Goal: Information Seeking & Learning: Learn about a topic

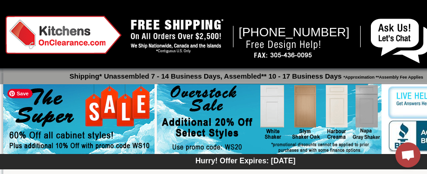
click at [89, 120] on img at bounding box center [78, 119] width 151 height 71
click at [44, 108] on img at bounding box center [78, 119] width 151 height 71
click at [335, 105] on img at bounding box center [269, 119] width 225 height 71
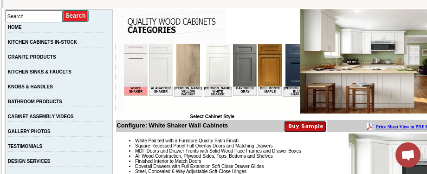
scroll to position [186, 0]
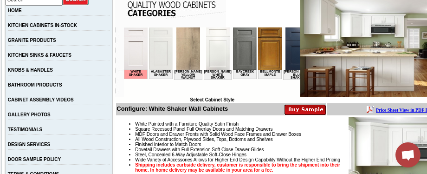
click at [187, 48] on img at bounding box center [189, 48] width 24 height 42
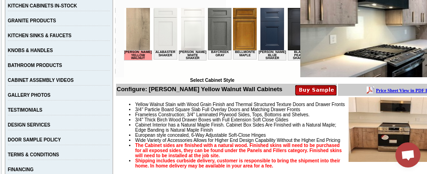
scroll to position [139, 0]
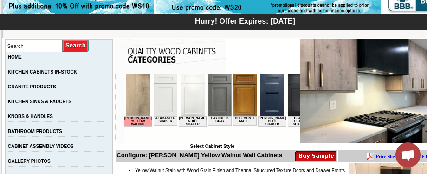
click at [155, 97] on img at bounding box center [166, 95] width 24 height 42
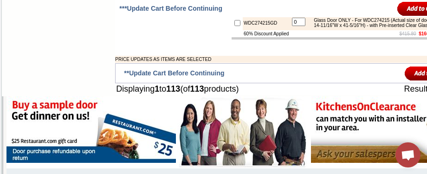
scroll to position [3763, 0]
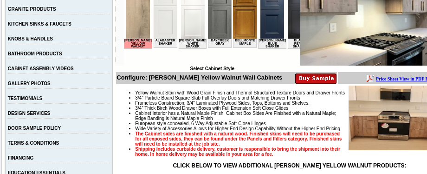
scroll to position [232, 0]
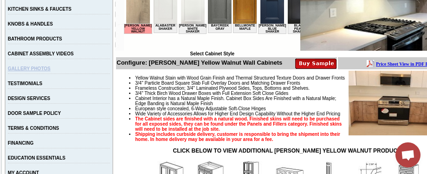
click at [47, 71] on link "GALLERY PHOTOS" at bounding box center [29, 68] width 43 height 5
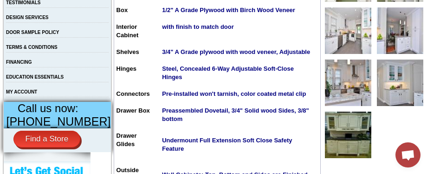
scroll to position [325, 0]
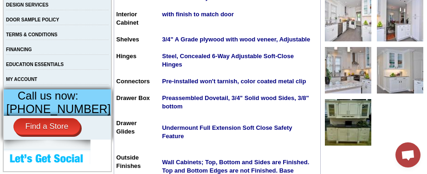
click at [385, 78] on img at bounding box center [400, 70] width 46 height 46
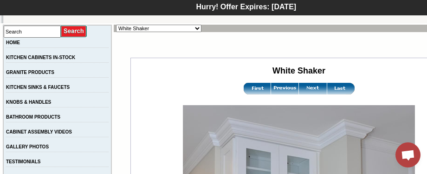
scroll to position [139, 0]
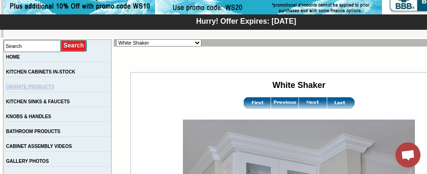
click at [54, 89] on link "GRANITE PRODUCTS" at bounding box center [30, 86] width 48 height 5
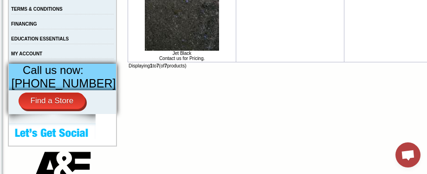
scroll to position [372, 0]
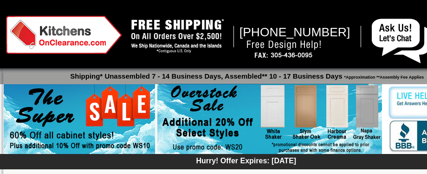
scroll to position [139, 0]
